Goal: Task Accomplishment & Management: Manage account settings

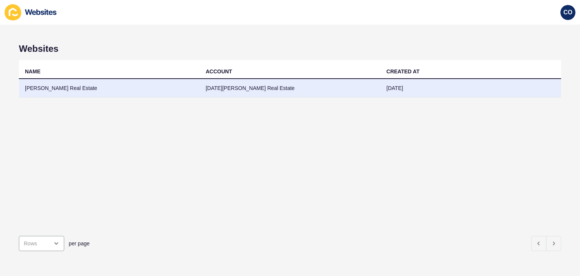
click at [64, 84] on td "McFarlane Real Estate" at bounding box center [109, 88] width 181 height 18
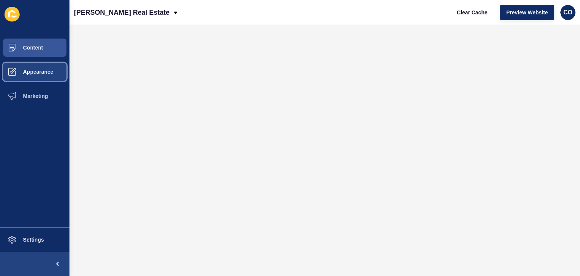
click at [40, 69] on span "Appearance" at bounding box center [26, 72] width 54 height 6
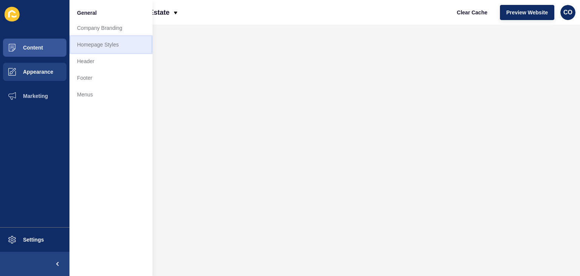
click at [109, 46] on link "Homepage Styles" at bounding box center [110, 44] width 83 height 17
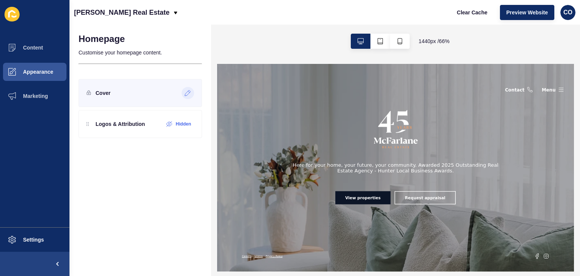
click at [188, 94] on icon at bounding box center [188, 93] width 6 height 6
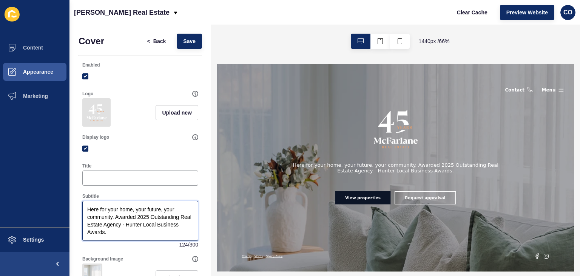
click at [115, 222] on textarea "Here for your home, your future, your community. Awarded 2025 Outstanding Real …" at bounding box center [140, 221] width 114 height 38
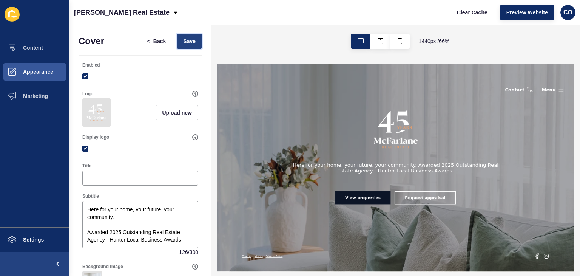
click at [183, 42] on span "Save" at bounding box center [189, 41] width 12 height 8
click at [472, 11] on span "Clear Cache" at bounding box center [472, 13] width 31 height 8
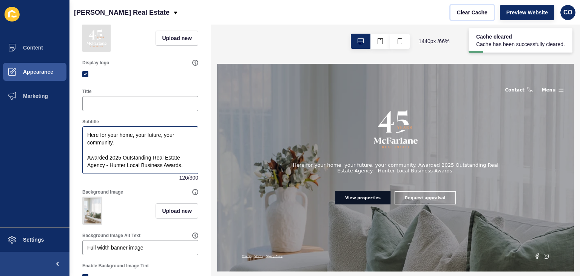
scroll to position [76, 0]
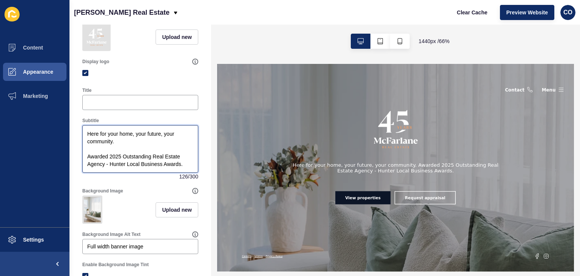
click at [106, 154] on textarea "Here for your home, your future, your community. Awarded 2025 Outstanding Real …" at bounding box center [140, 148] width 114 height 45
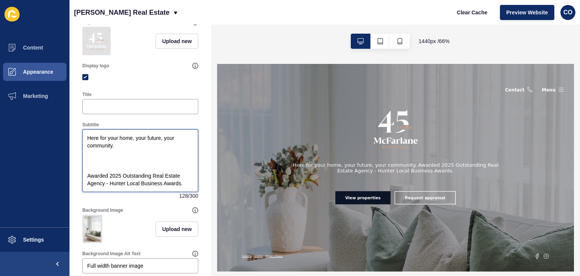
scroll to position [0, 0]
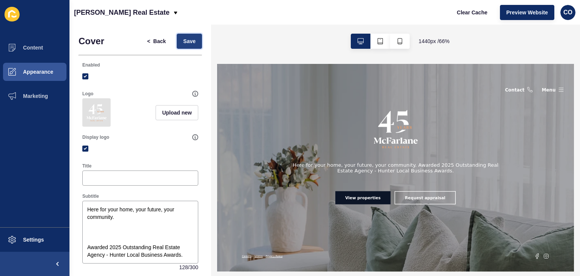
click at [183, 43] on span "Save" at bounding box center [189, 41] width 12 height 8
click at [472, 11] on span "Clear Cache" at bounding box center [472, 13] width 31 height 8
click at [522, 14] on span "Preview Website" at bounding box center [527, 13] width 42 height 8
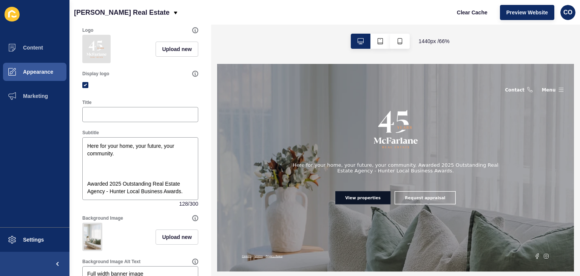
scroll to position [76, 0]
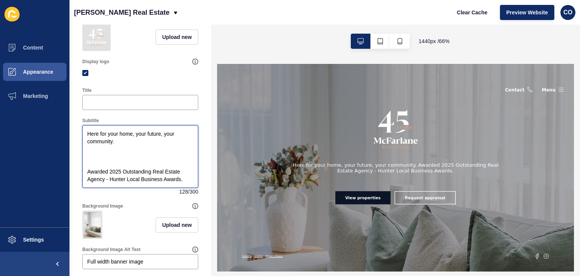
click at [109, 167] on textarea "Here for your home, your future, your community. Awarded 2025 Outstanding Real …" at bounding box center [140, 156] width 114 height 60
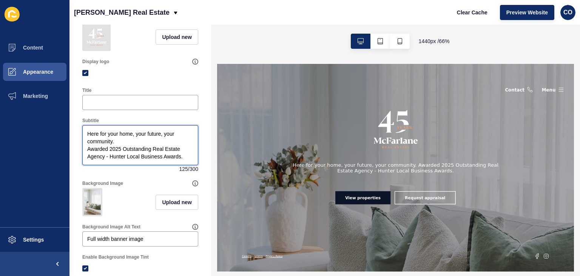
click at [86, 153] on textarea "Here for your home, your future, your community. Awarded 2025 Outstanding Real …" at bounding box center [140, 145] width 114 height 38
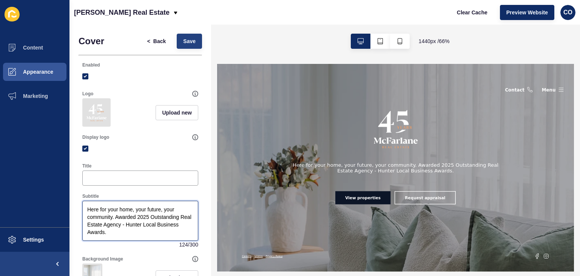
type textarea "Here for your home, your future, your community. Awarded 2025 Outstanding Real …"
click at [186, 41] on span "Save" at bounding box center [189, 41] width 12 height 8
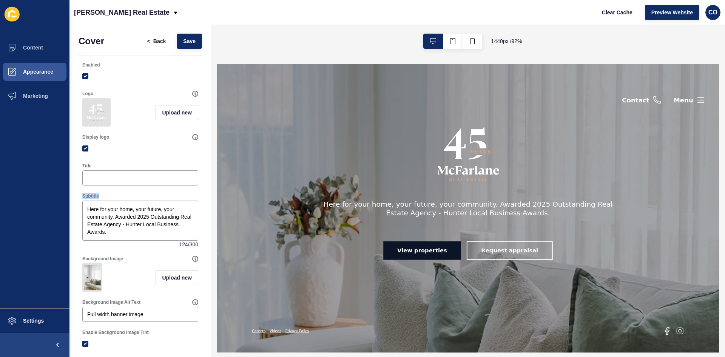
drag, startPoint x: 104, startPoint y: 202, endPoint x: 82, endPoint y: 202, distance: 22.3
click at [82, 202] on div "Subtitle Here for your home, your future, your community. Awarded 2025 Outstand…" at bounding box center [140, 220] width 117 height 57
click at [115, 222] on textarea "Here for your home, your future, your community. Awarded 2025 Outstanding Real …" at bounding box center [140, 221] width 114 height 38
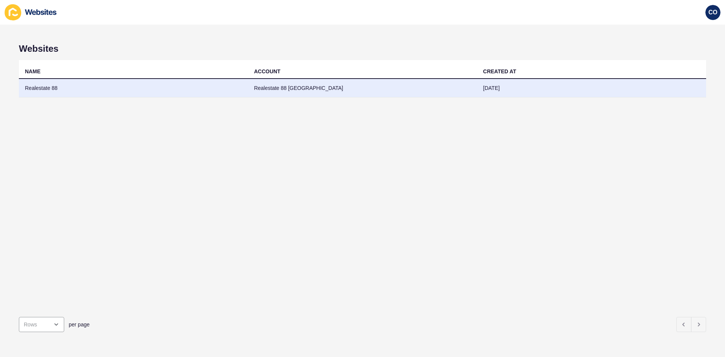
click at [51, 86] on td "Realestate 88" at bounding box center [133, 88] width 229 height 18
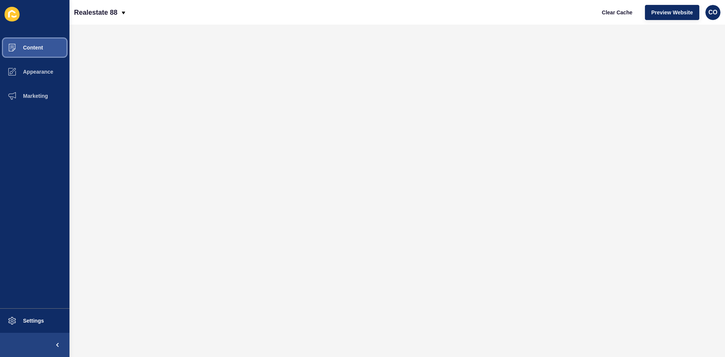
click at [38, 46] on span "Content" at bounding box center [21, 48] width 44 height 6
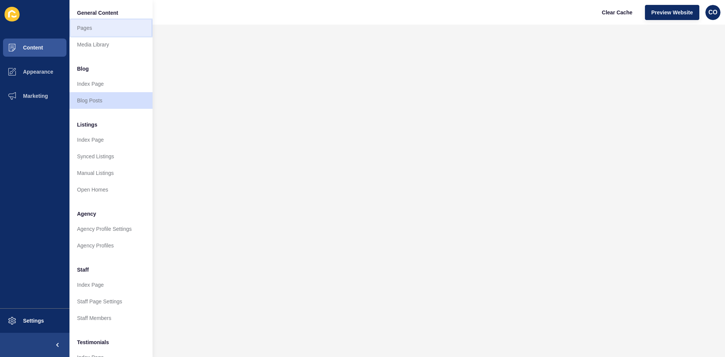
click at [100, 31] on link "Pages" at bounding box center [110, 28] width 83 height 17
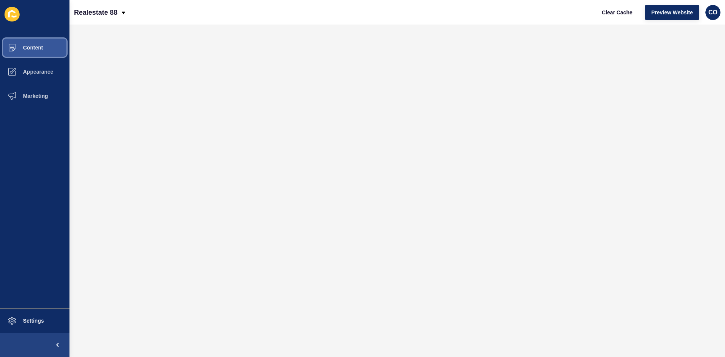
click at [45, 50] on button "Content" at bounding box center [34, 47] width 69 height 24
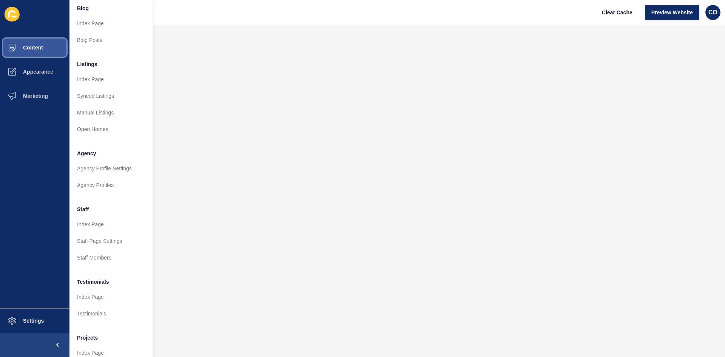
scroll to position [91, 0]
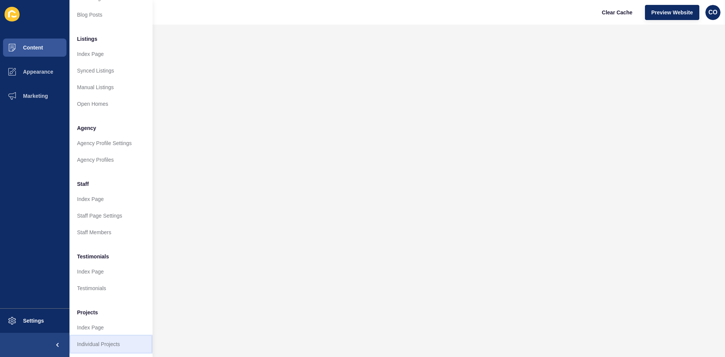
click at [111, 275] on link "Individual Projects" at bounding box center [110, 344] width 83 height 17
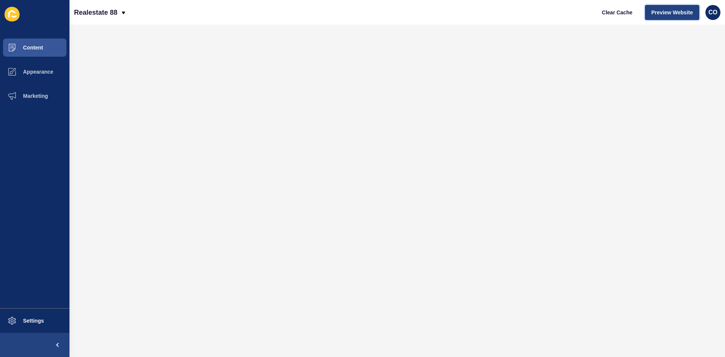
click at [580, 10] on span "Preview Website" at bounding box center [672, 13] width 42 height 8
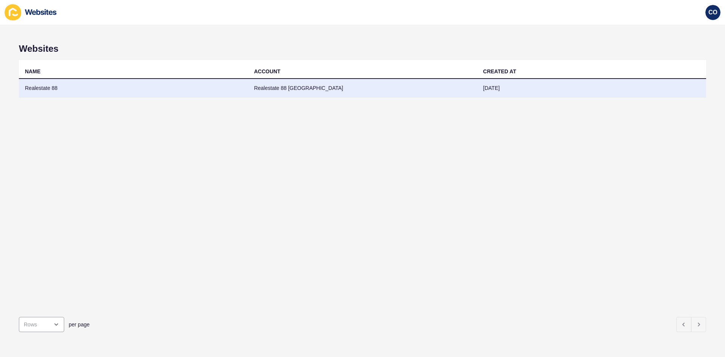
click at [38, 89] on td "Realestate 88" at bounding box center [133, 88] width 229 height 18
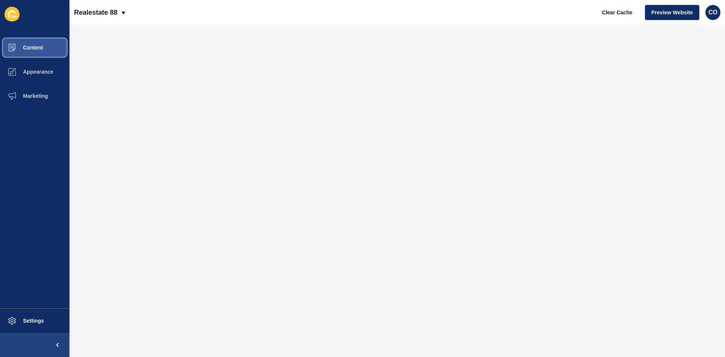
click at [46, 48] on button "Content" at bounding box center [34, 47] width 69 height 24
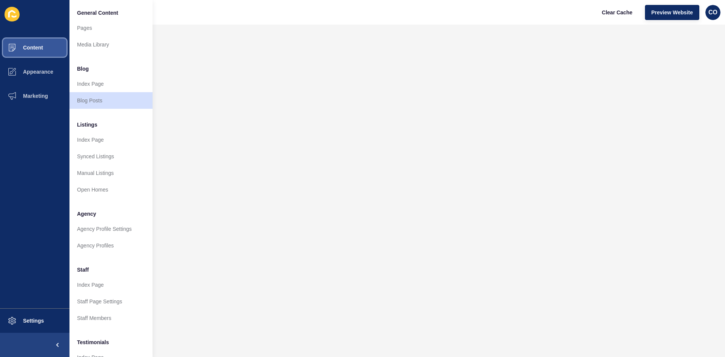
scroll to position [91, 0]
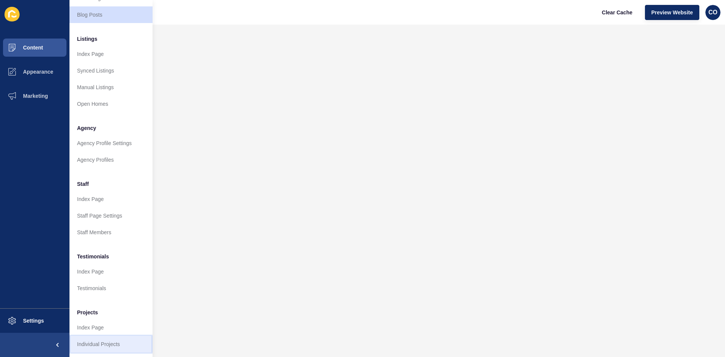
click at [97, 275] on link "Individual Projects" at bounding box center [110, 344] width 83 height 17
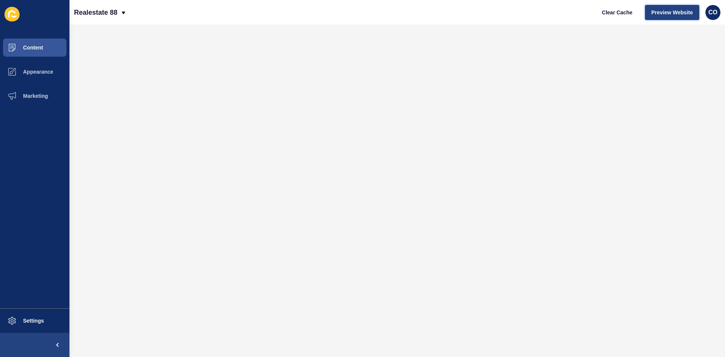
click at [580, 14] on span "Preview Website" at bounding box center [672, 13] width 42 height 8
